Goal: Find contact information: Find contact information

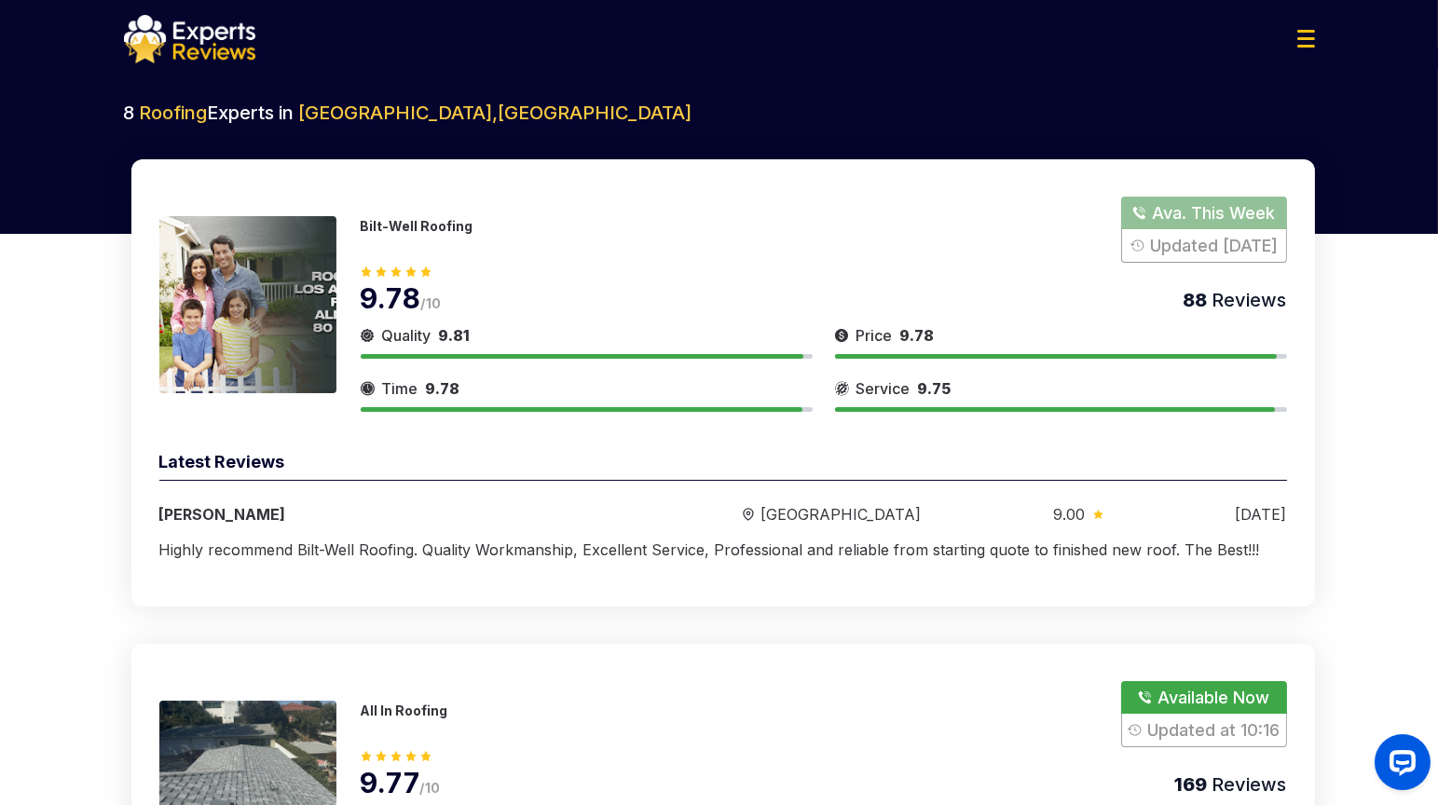
click at [440, 226] on p "Bilt-Well Roofing" at bounding box center [417, 226] width 113 height 16
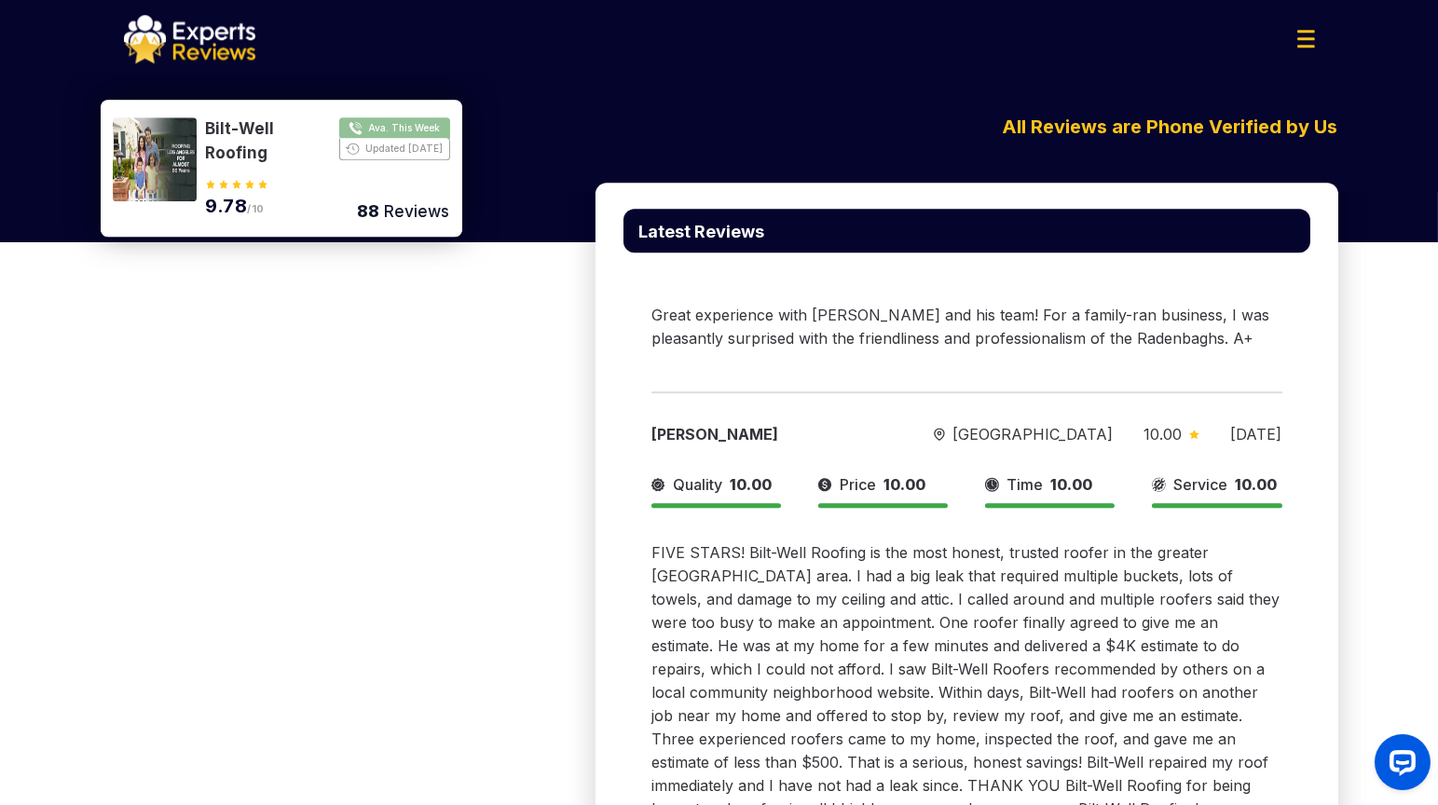
scroll to position [21798, 0]
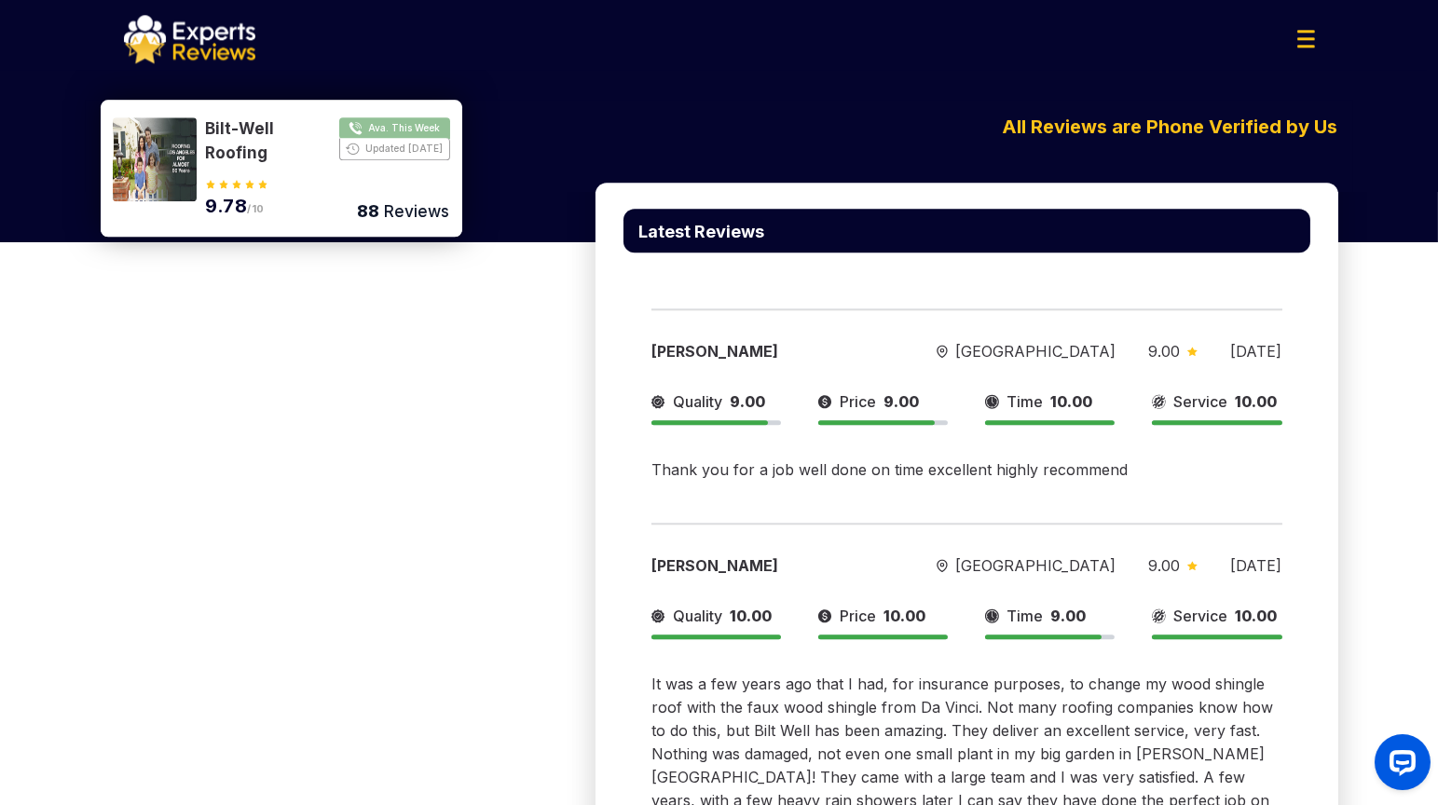
click at [401, 136] on button "Show Number" at bounding box center [328, 141] width 244 height 48
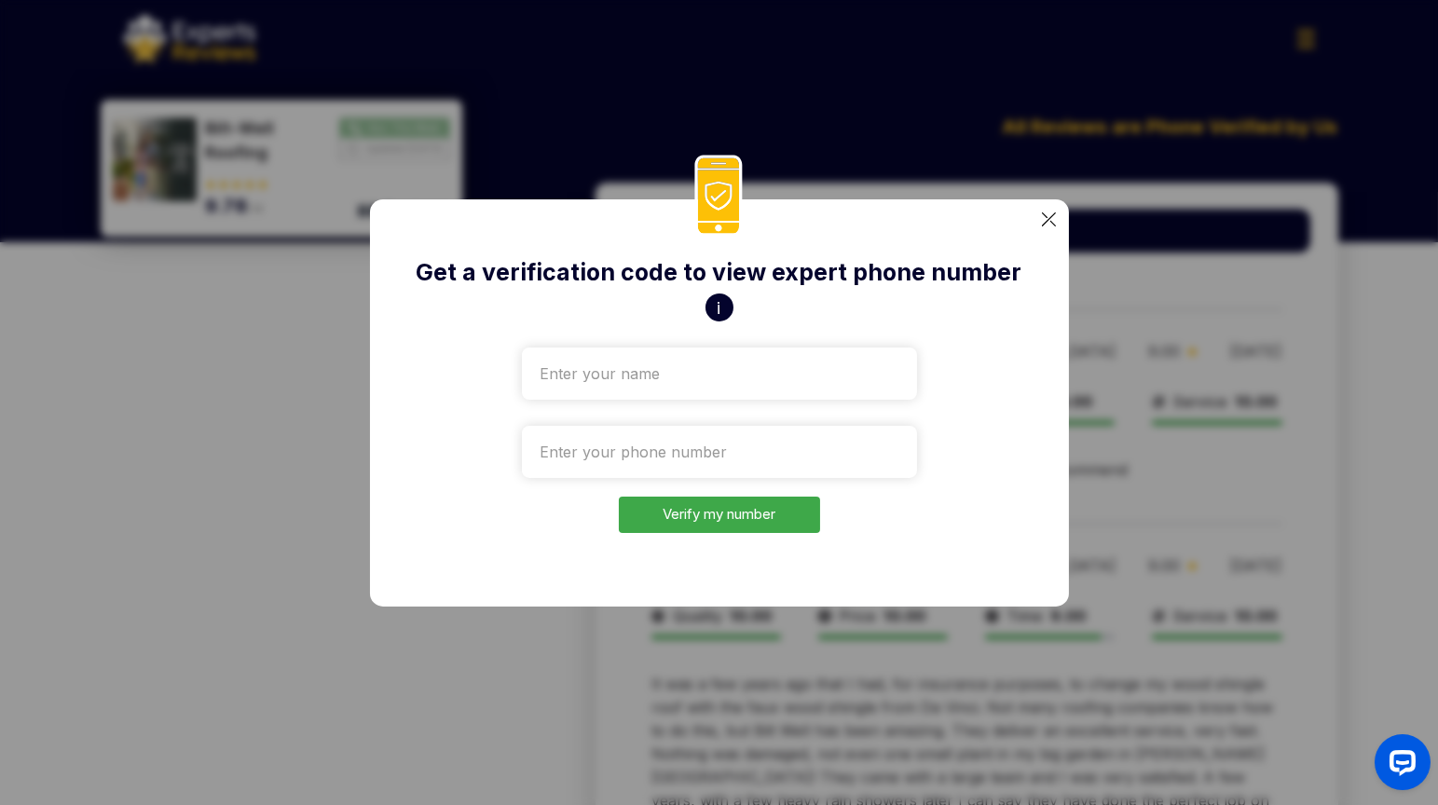
click at [615, 376] on input "text" at bounding box center [719, 374] width 395 height 52
type input "tet"
click at [619, 446] on input "tel" at bounding box center [719, 452] width 395 height 52
click at [645, 432] on input "tel" at bounding box center [719, 452] width 395 height 52
click at [648, 439] on input "tel" at bounding box center [719, 452] width 395 height 52
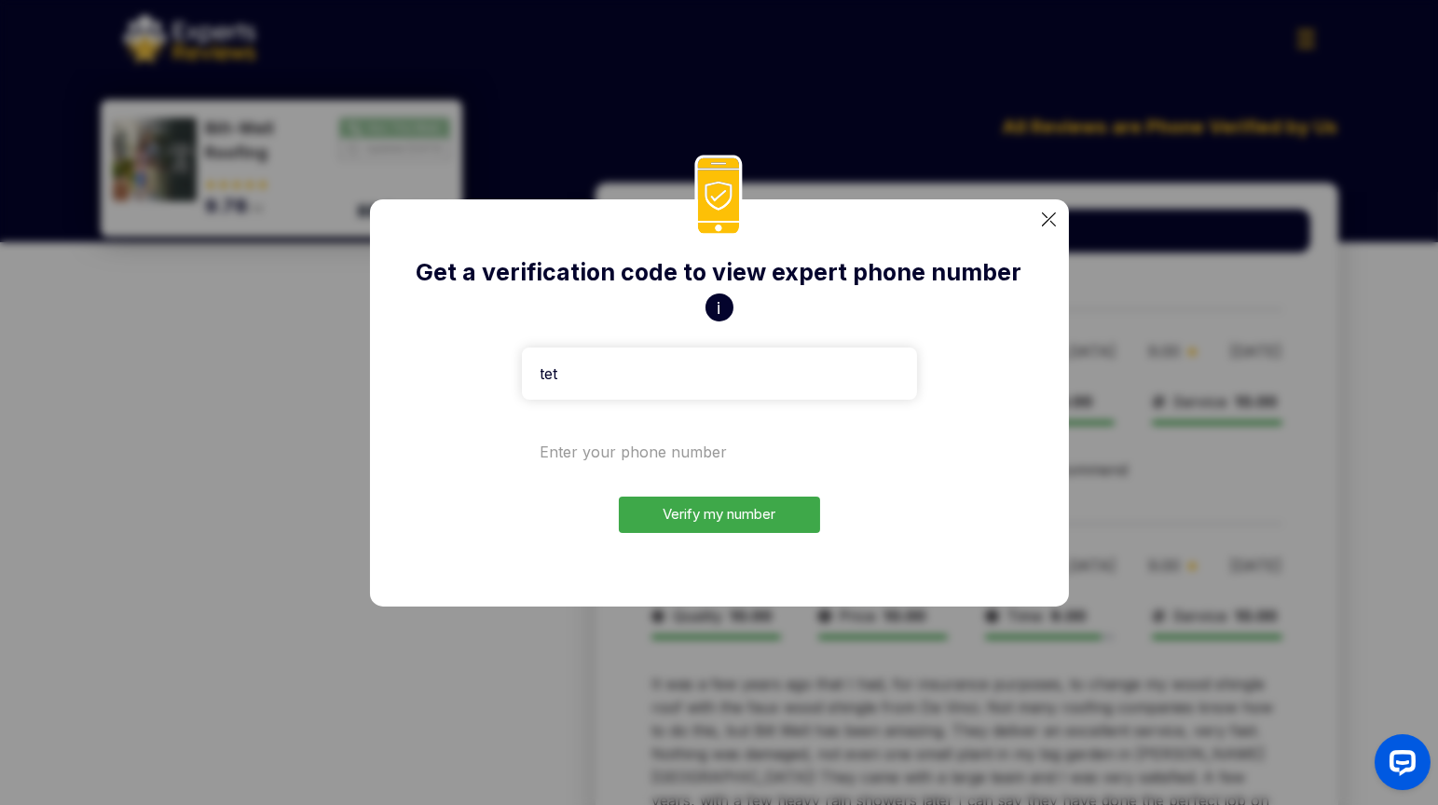
paste input "+1970-807-2822"
type input "+1970-807-2822"
click at [696, 526] on button "Verify my number" at bounding box center [719, 515] width 201 height 36
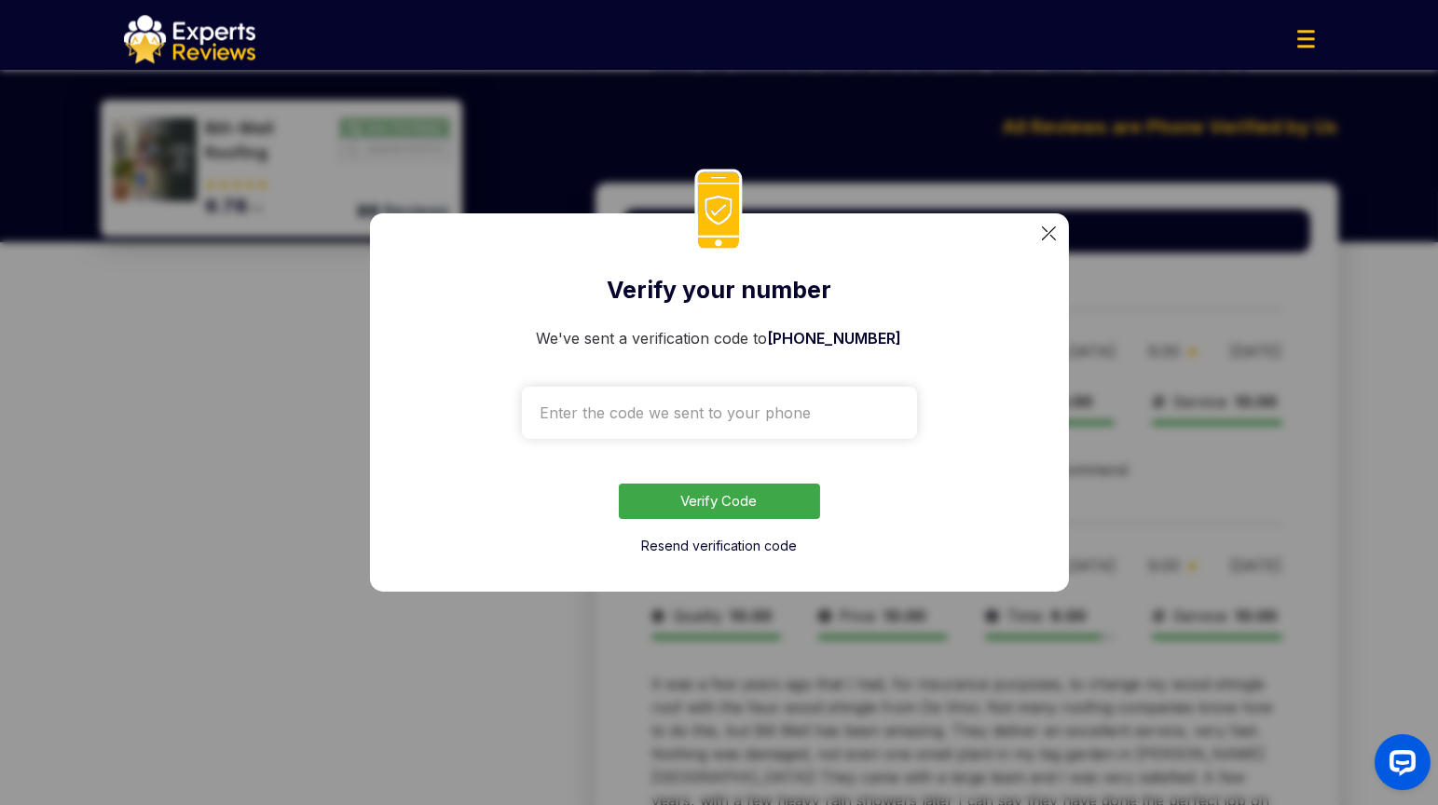
click at [707, 397] on input "text" at bounding box center [719, 413] width 395 height 52
paste input "3448"
type input "3448"
click at [736, 516] on button "Verify Code" at bounding box center [719, 502] width 201 height 36
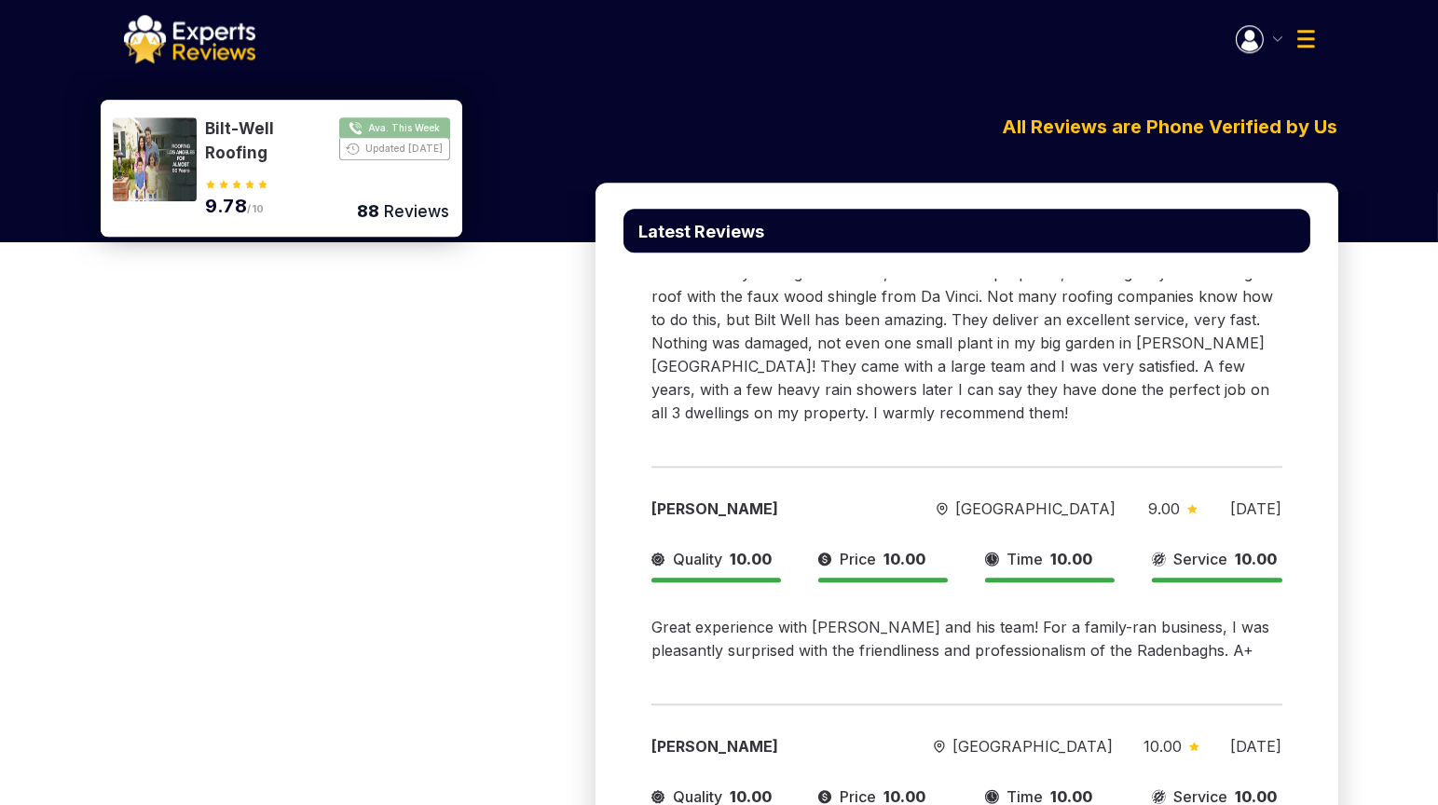
scroll to position [22213, 0]
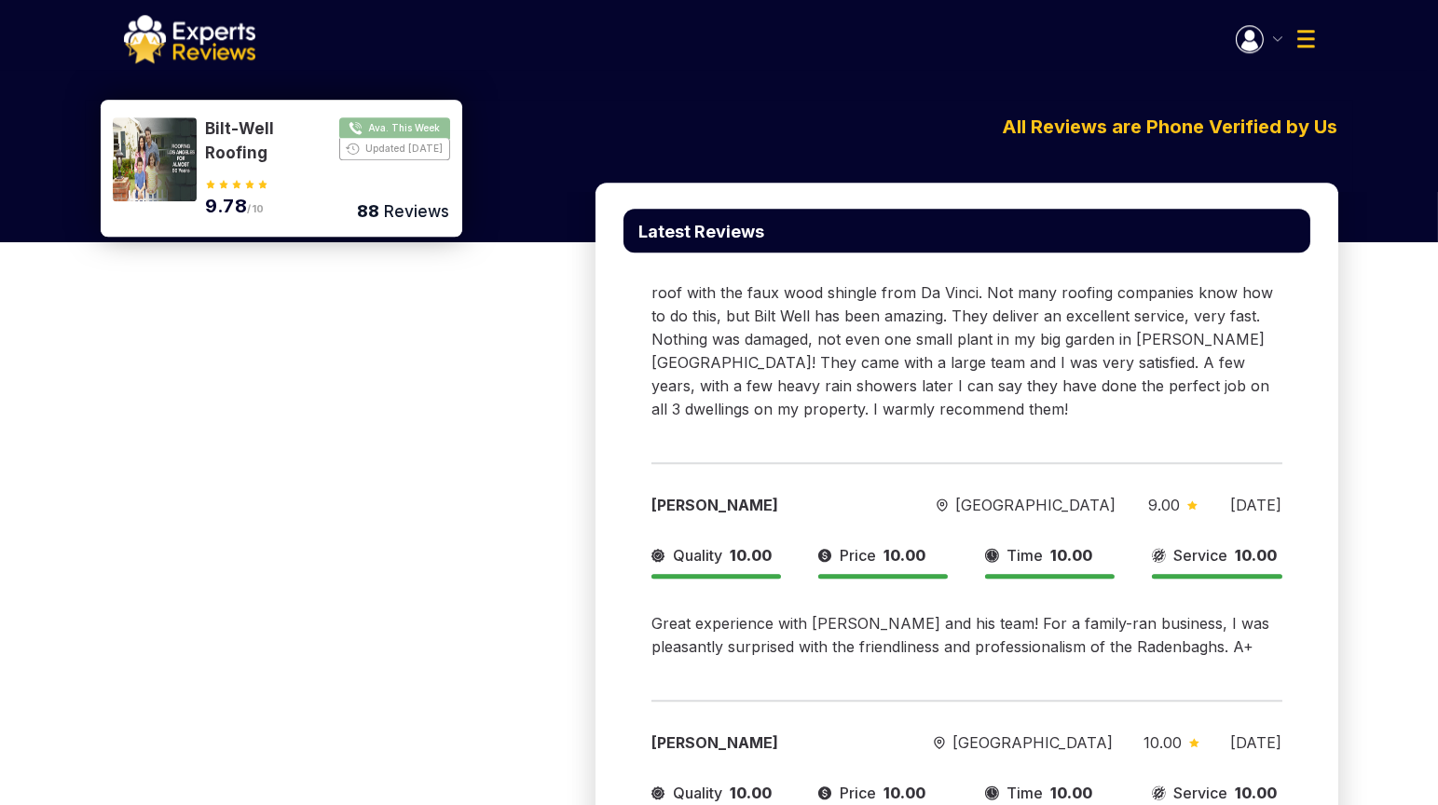
click at [1264, 53] on div "Welcome tet Open Inquires ( ) My Reviews ( ) Log Out" at bounding box center [719, 39] width 1221 height 48
click at [1264, 46] on button "button" at bounding box center [1259, 39] width 47 height 28
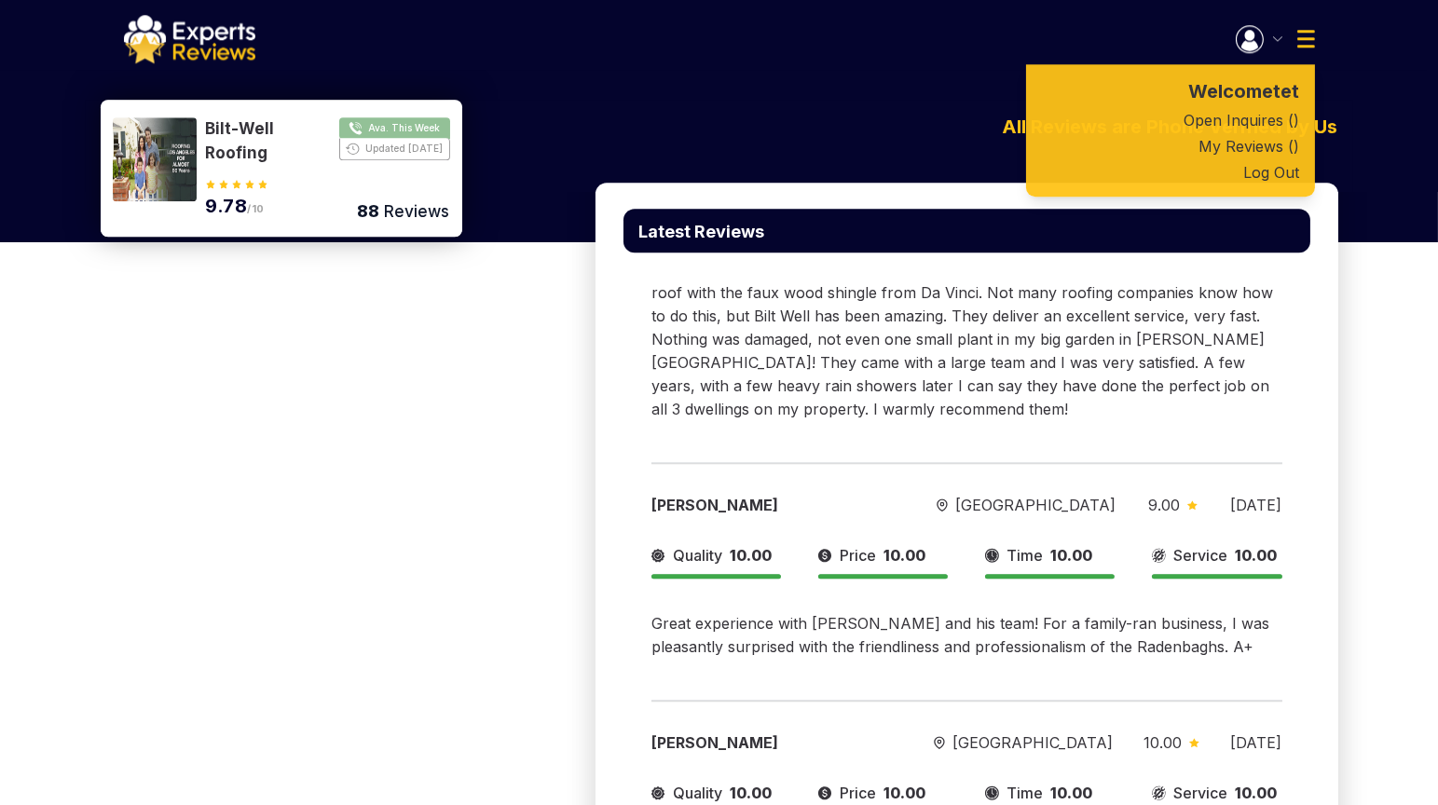
click at [1264, 46] on button "button" at bounding box center [1259, 39] width 47 height 28
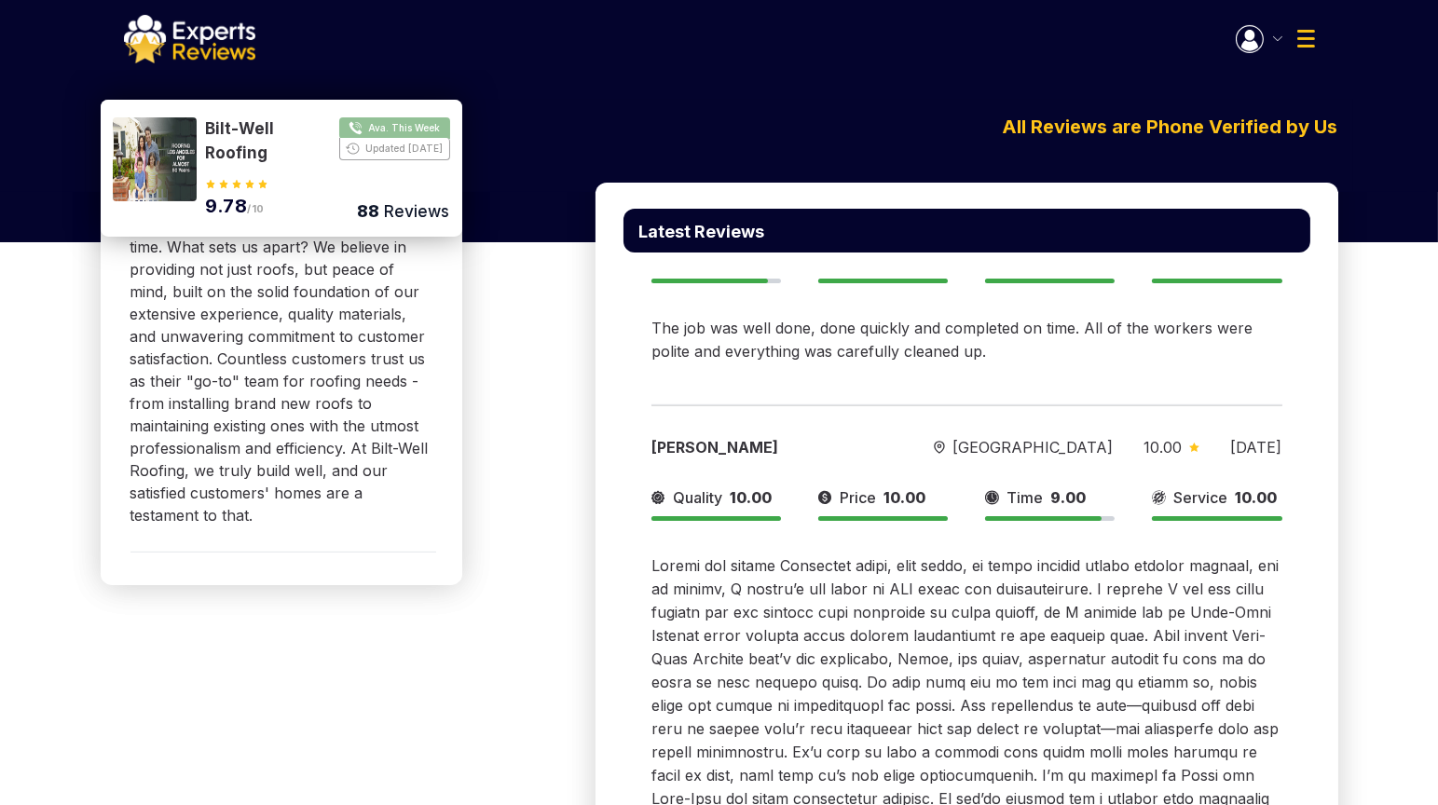
scroll to position [932, 0]
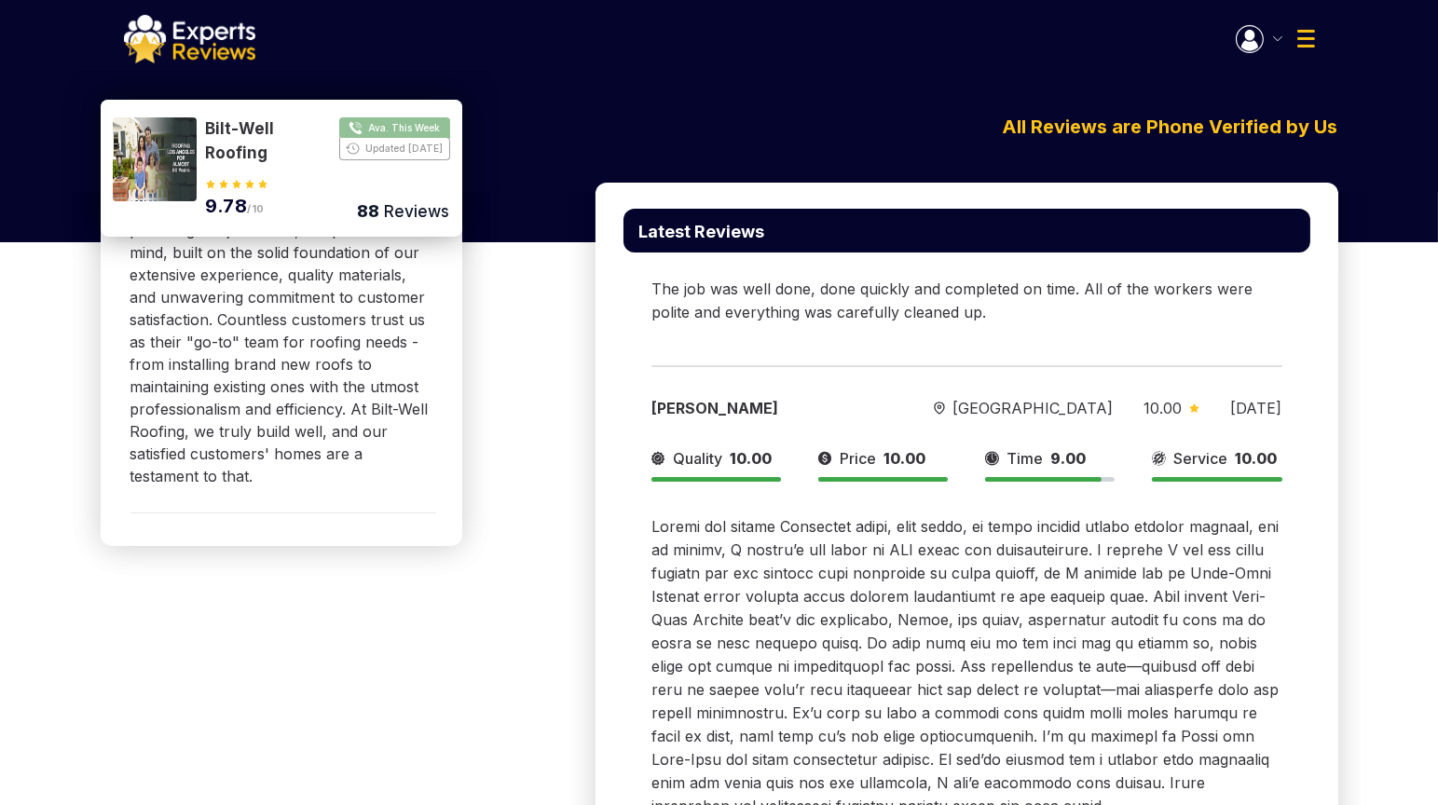
click at [381, 123] on button "Show Number" at bounding box center [328, 141] width 244 height 48
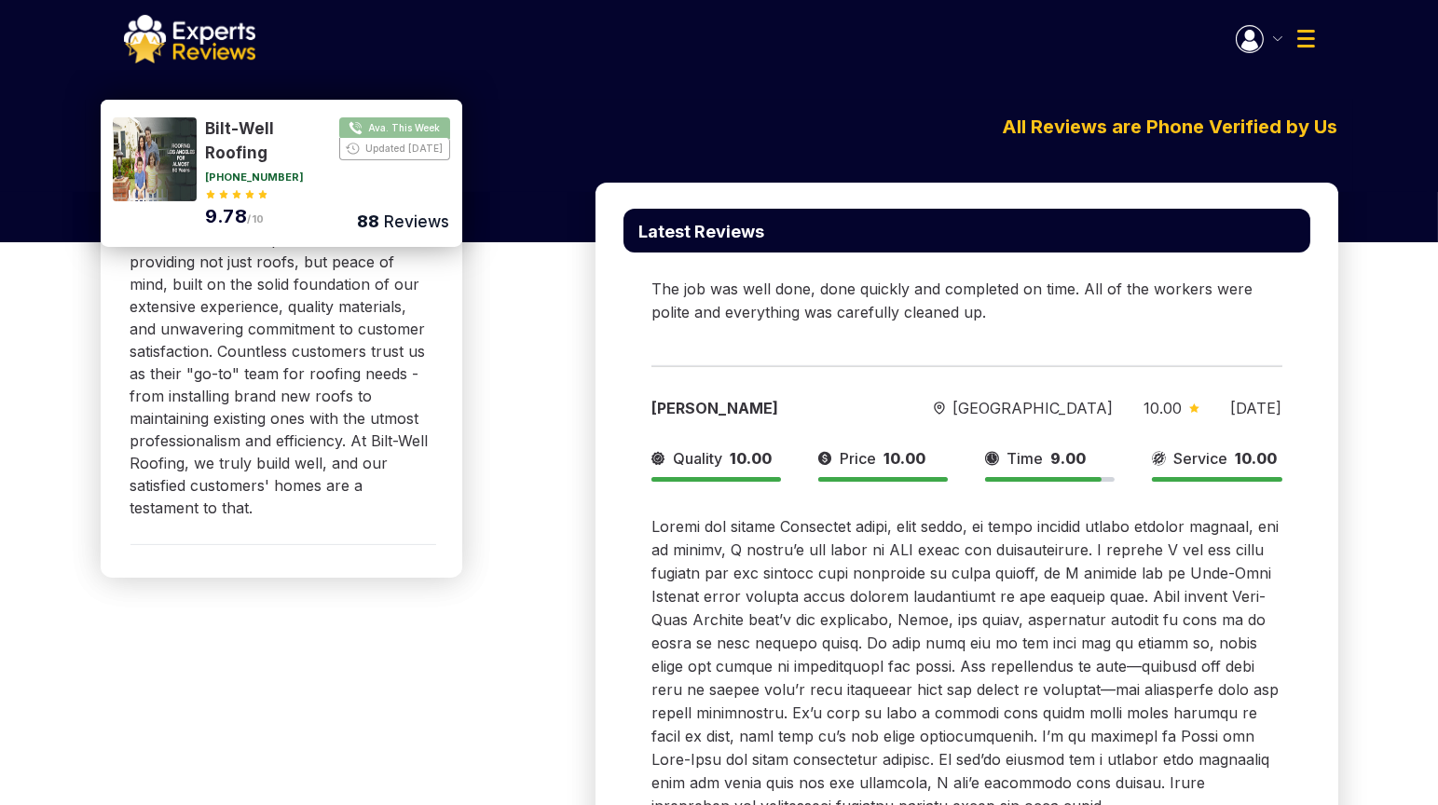
click at [260, 181] on link "323-254-2888" at bounding box center [255, 177] width 99 height 10
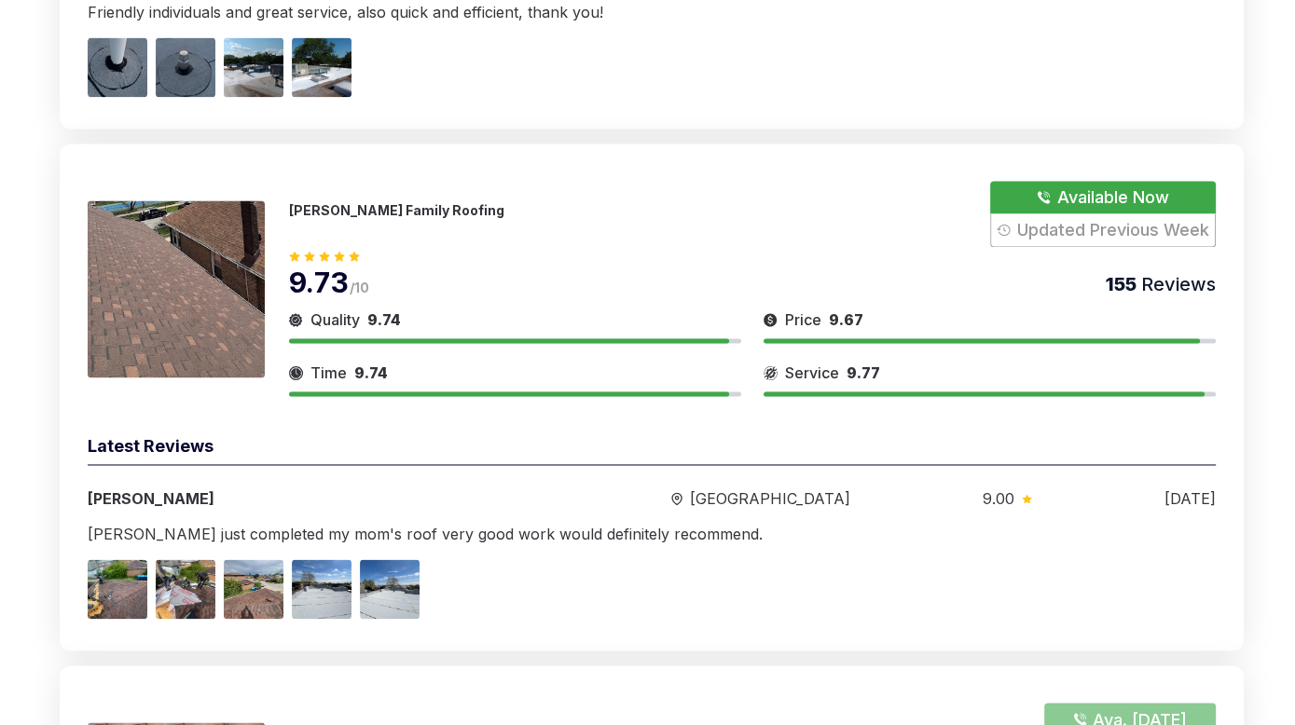
scroll to position [2619, 0]
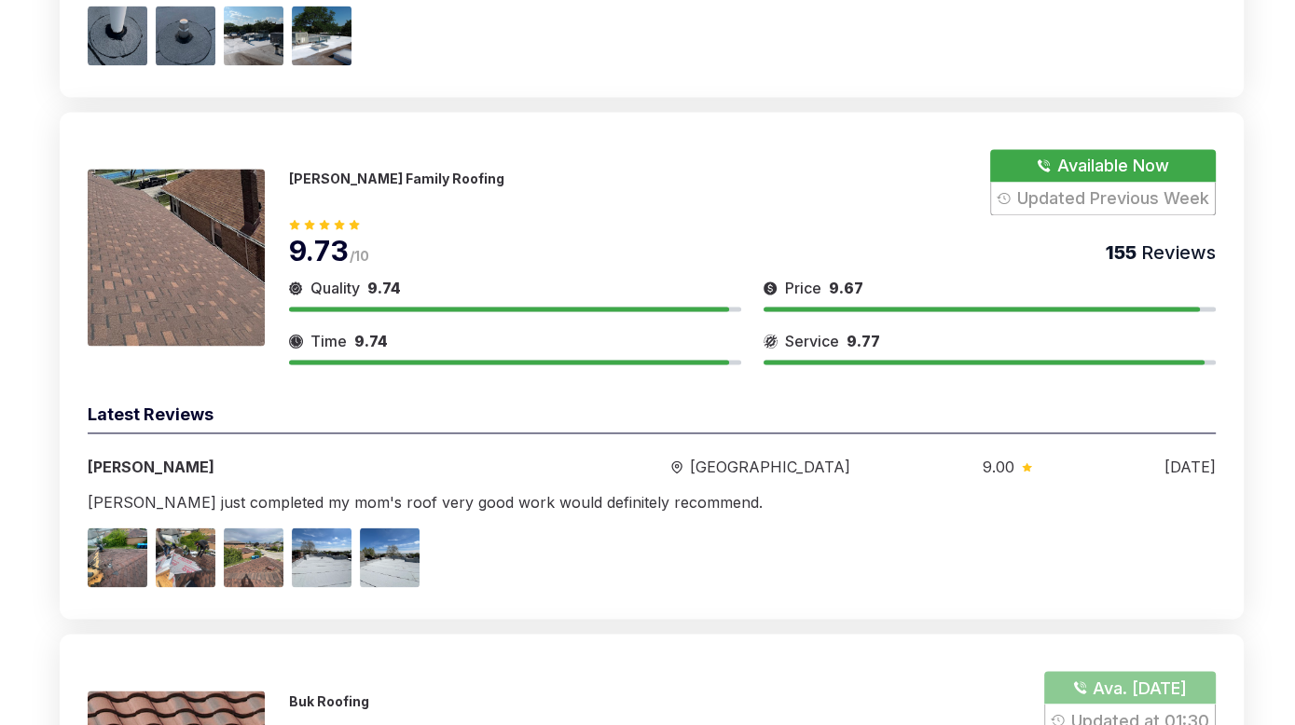
click at [1056, 165] on button "Show Number" at bounding box center [1102, 182] width 225 height 66
click at [1073, 193] on button "Show Number" at bounding box center [1102, 182] width 225 height 66
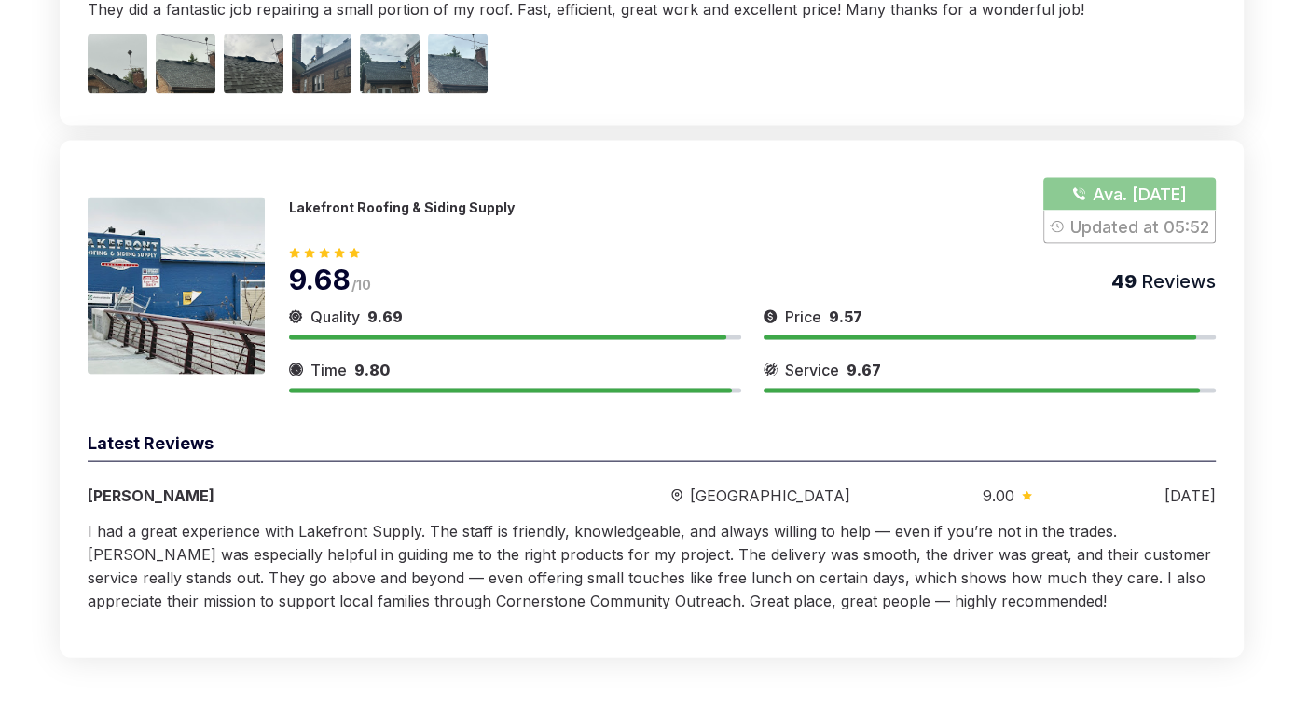
scroll to position [3491, 0]
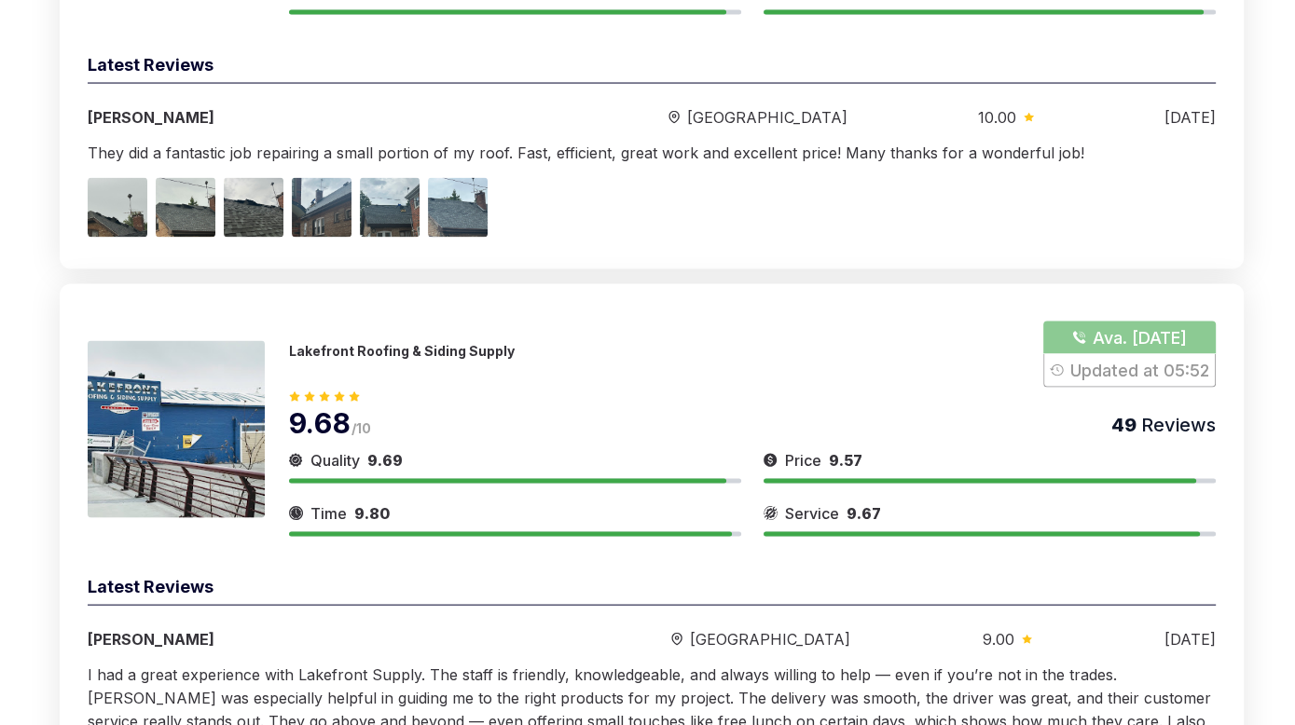
click at [362, 352] on p "Lakefront Roofing & Siding Supply" at bounding box center [402, 351] width 226 height 16
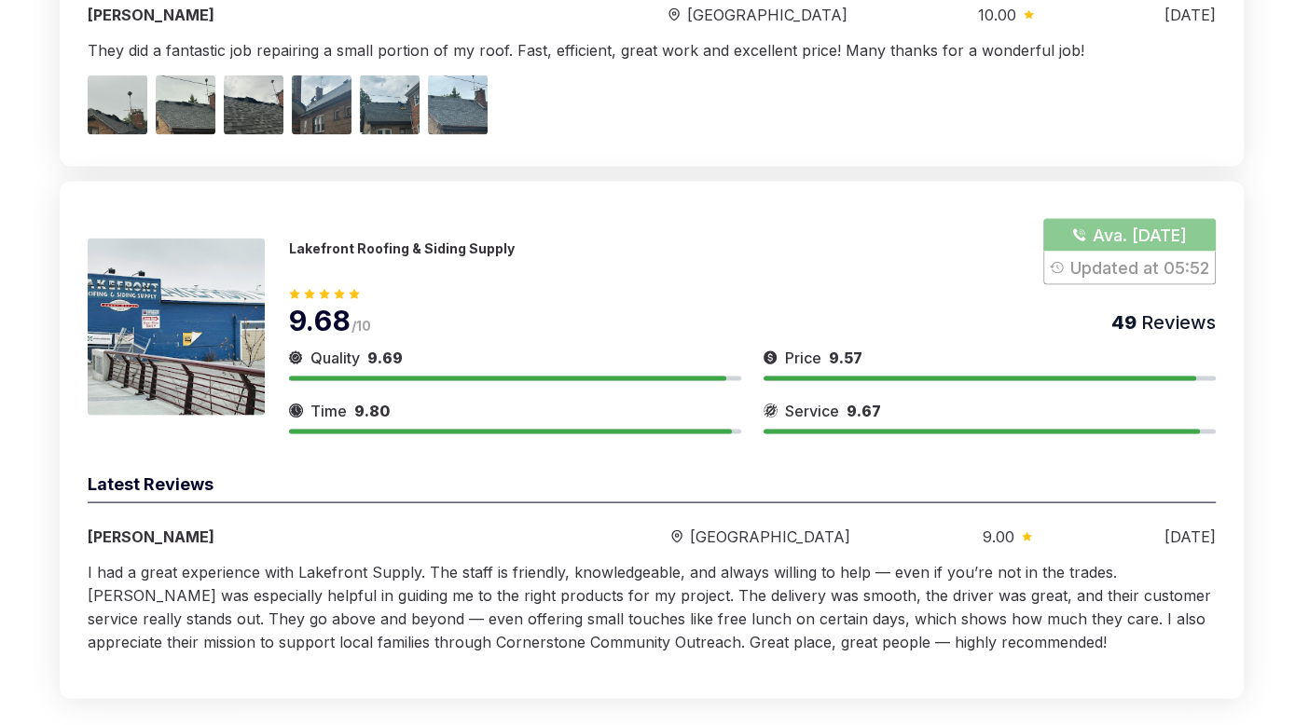
scroll to position [3584, 0]
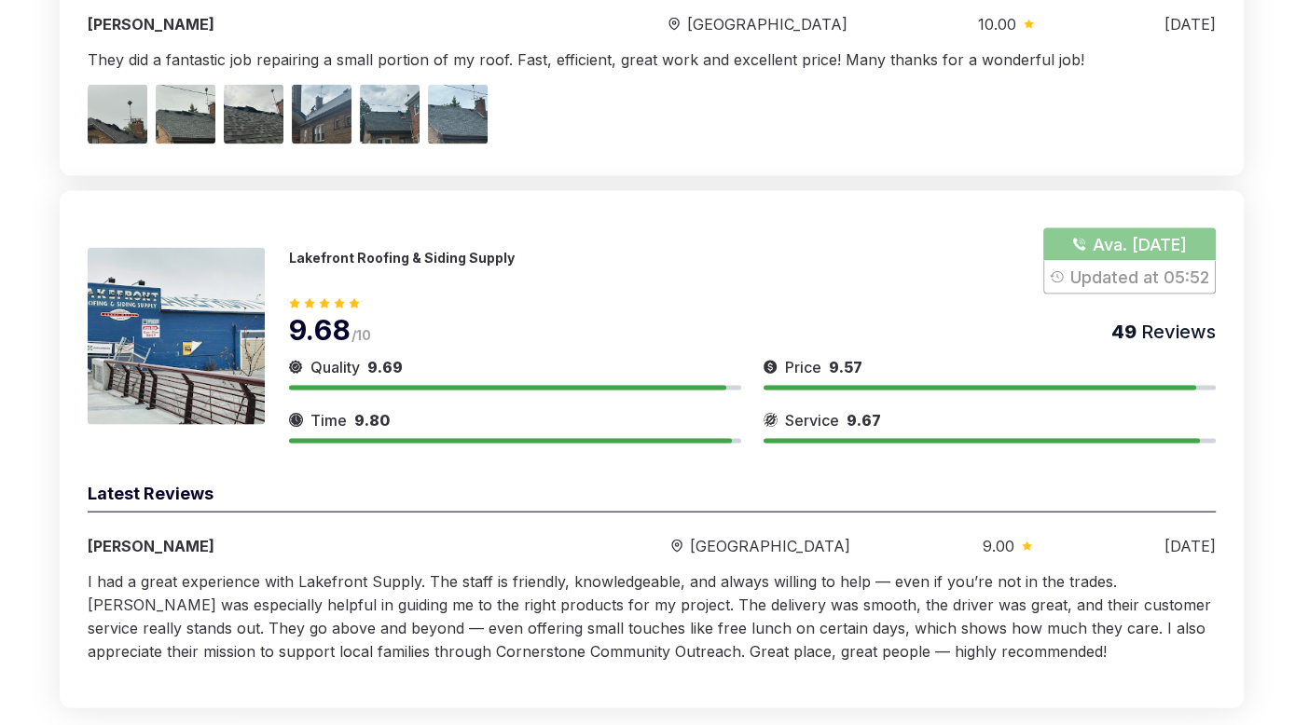
click at [415, 250] on p "Lakefront Roofing & Siding Supply" at bounding box center [402, 258] width 226 height 16
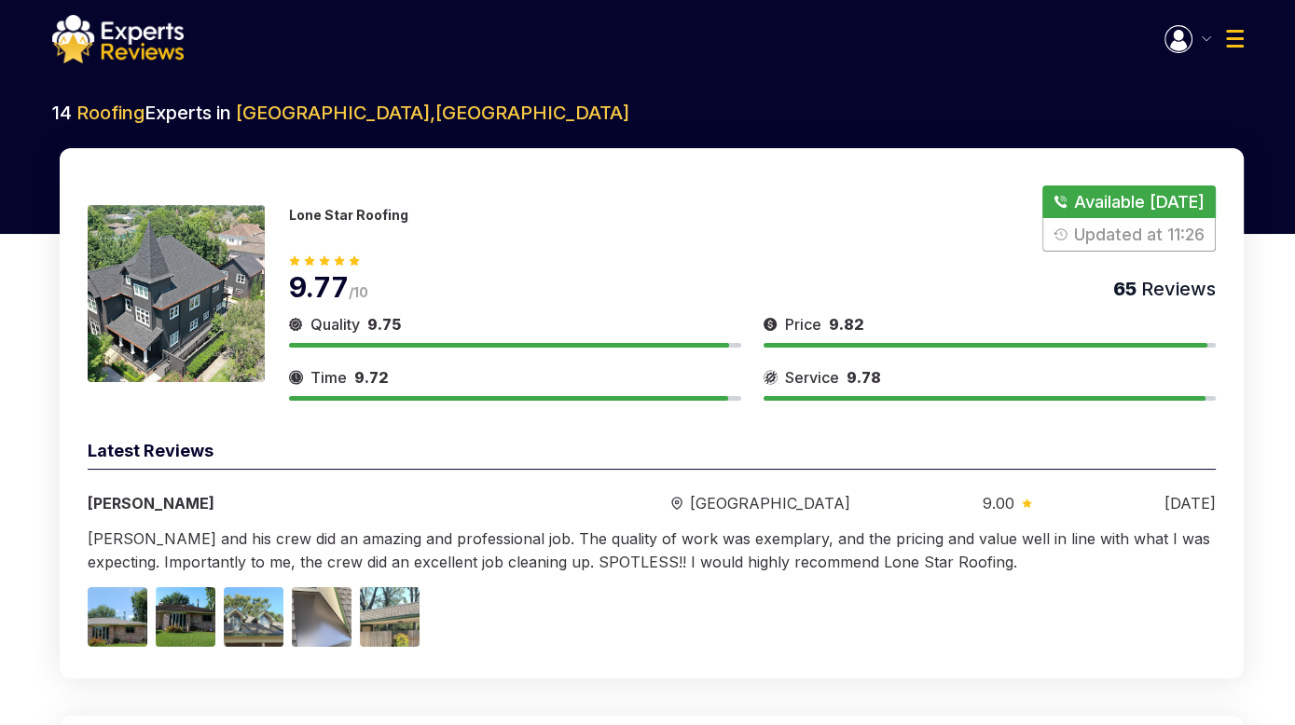
click at [128, 62] on img at bounding box center [117, 39] width 131 height 48
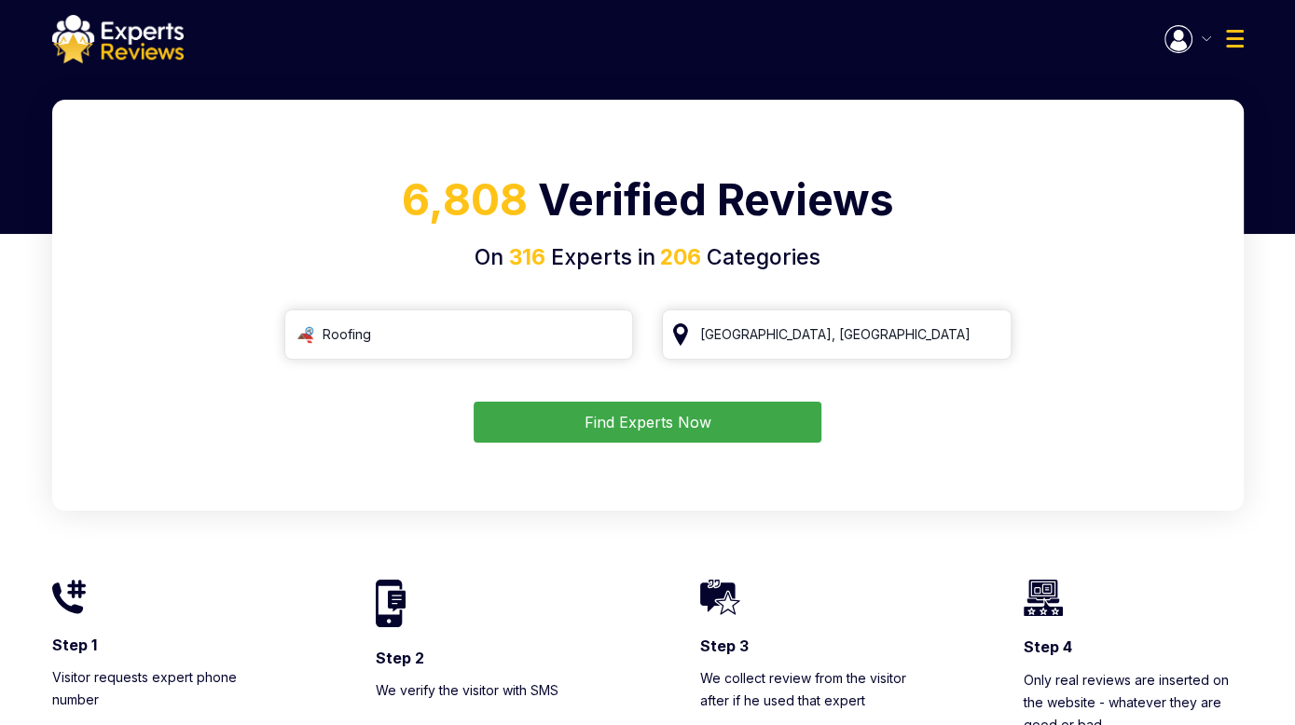
click at [624, 427] on button "Find Experts Now" at bounding box center [648, 422] width 348 height 41
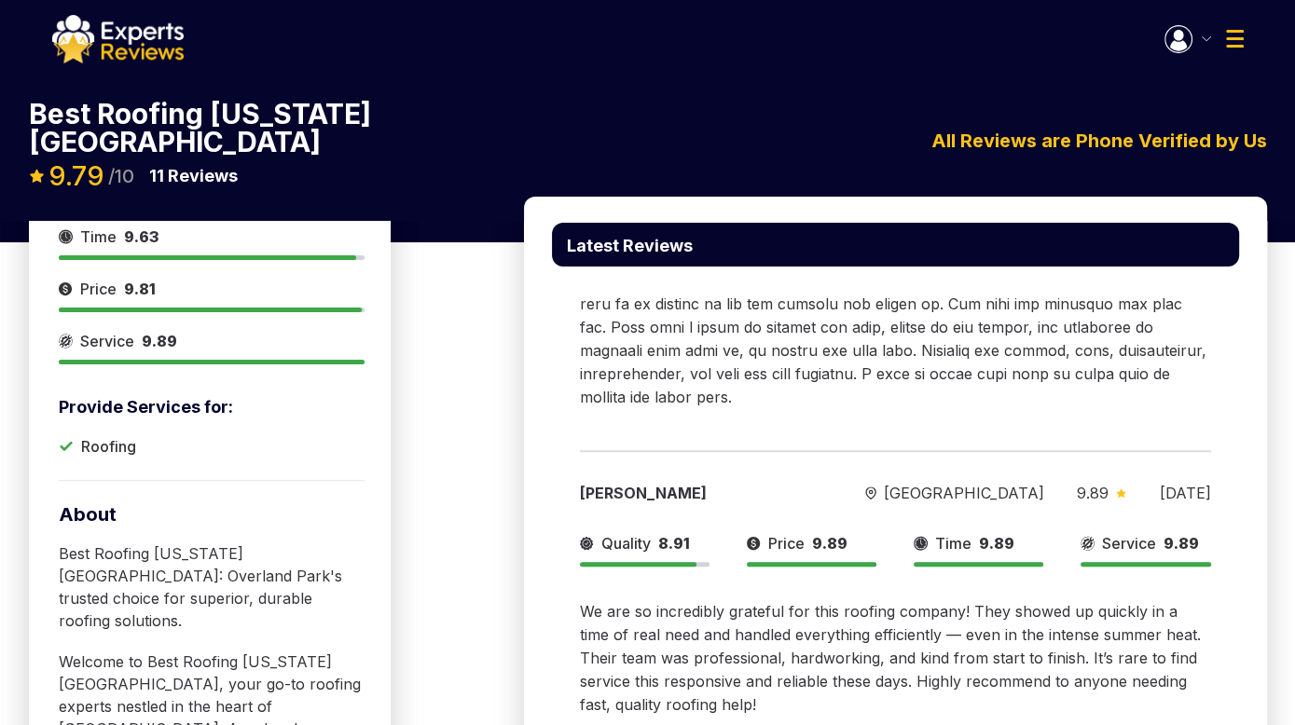
scroll to position [186, 0]
